Goal: Find specific page/section: Find specific page/section

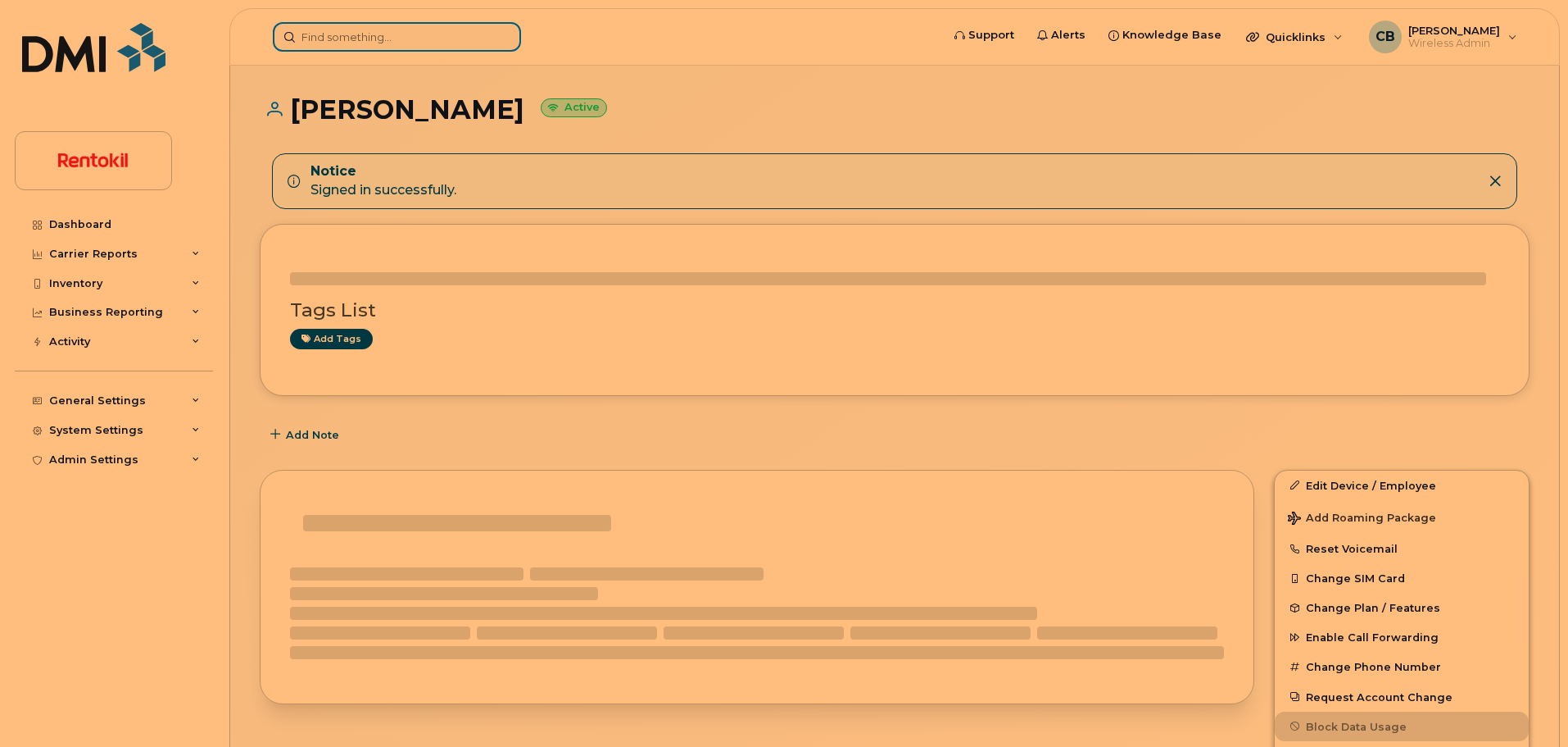
click at [321, 39] on input at bounding box center [397, 37] width 248 height 30
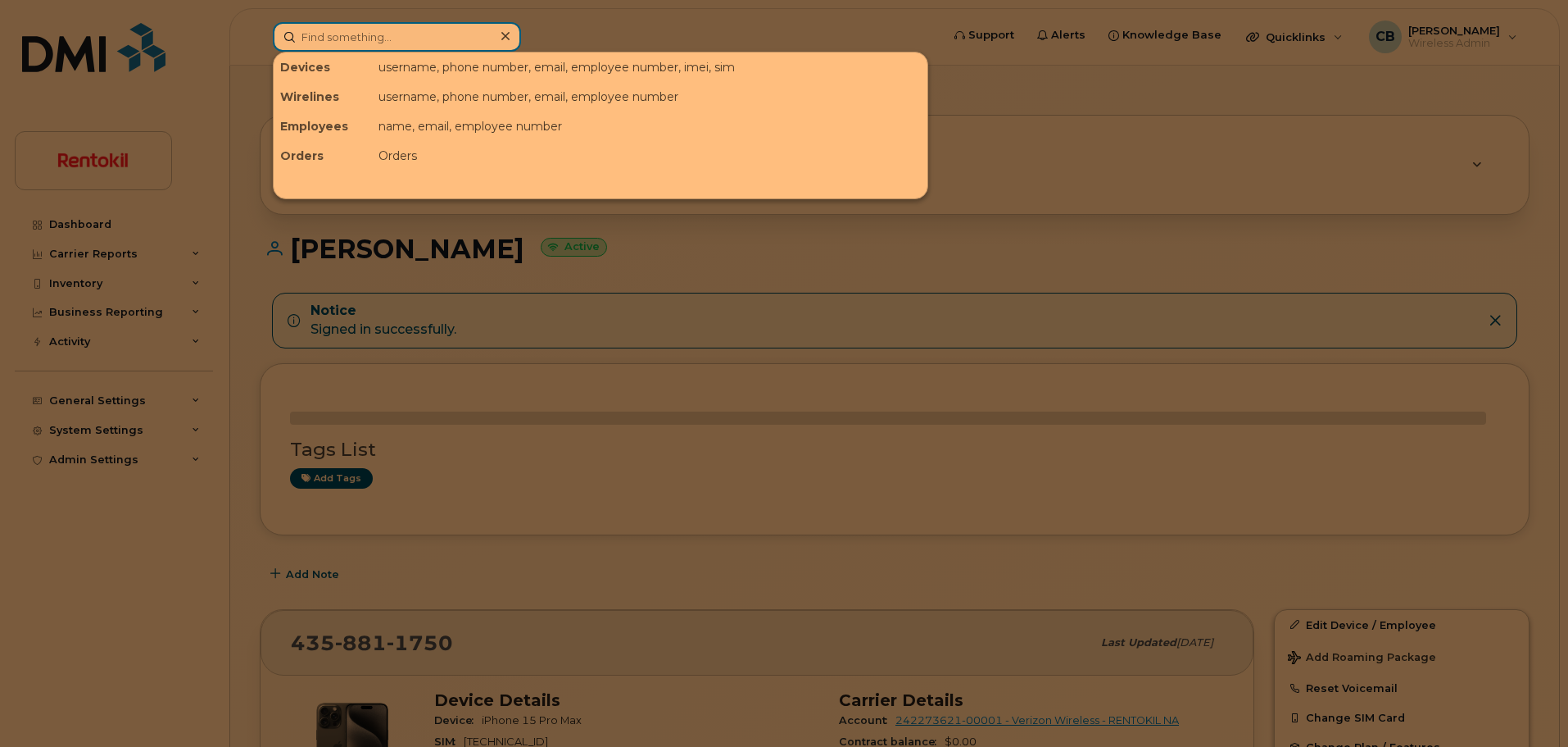
paste input "469-307-4233"
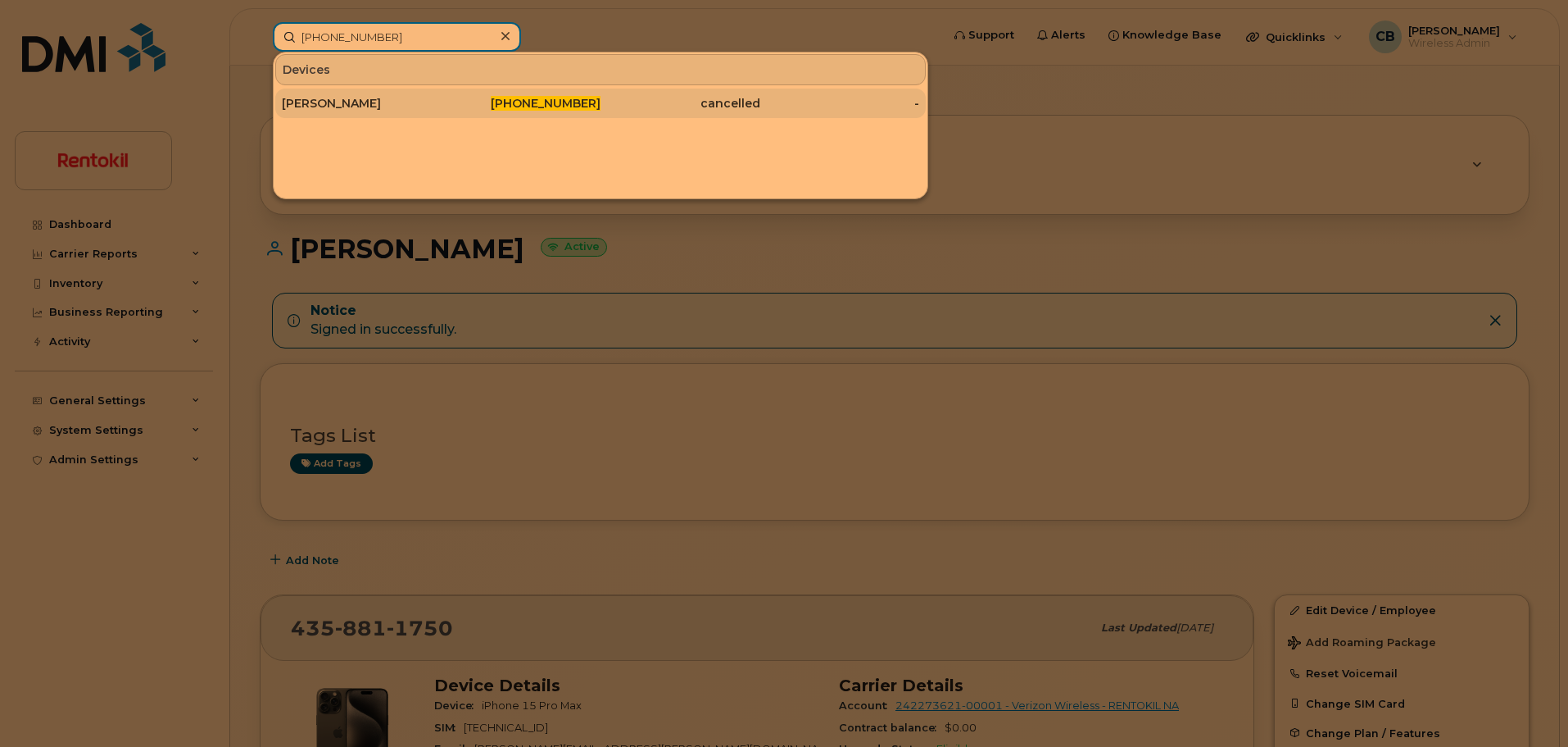
type input "469-307-4233"
click at [349, 101] on div "Jennifer Campbell" at bounding box center [362, 104] width 160 height 17
